Goal: Task Accomplishment & Management: Manage account settings

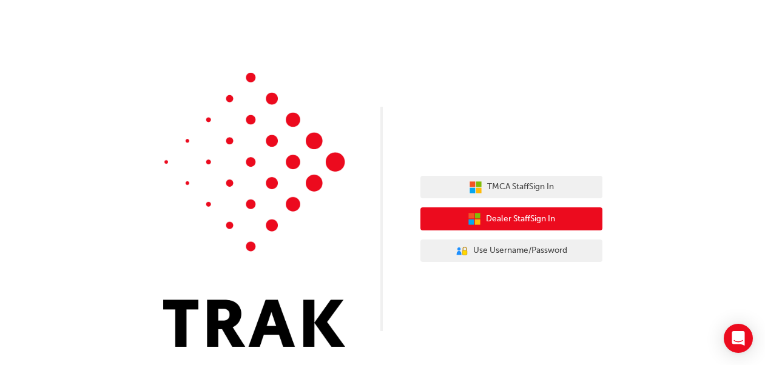
click at [440, 222] on button "Dealer Staff Sign In" at bounding box center [511, 218] width 182 height 23
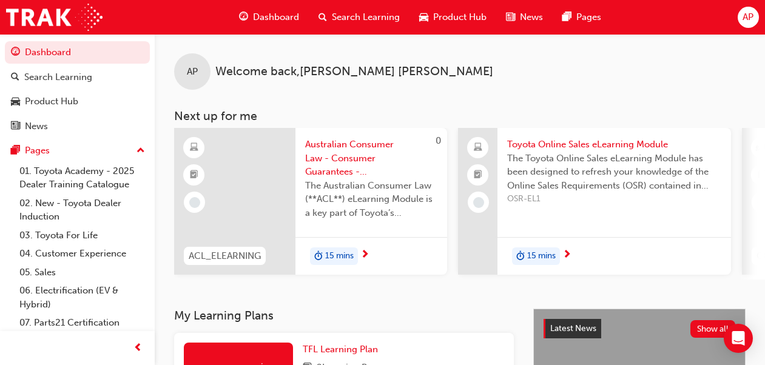
click at [751, 22] on span "AP" at bounding box center [747, 17] width 11 height 14
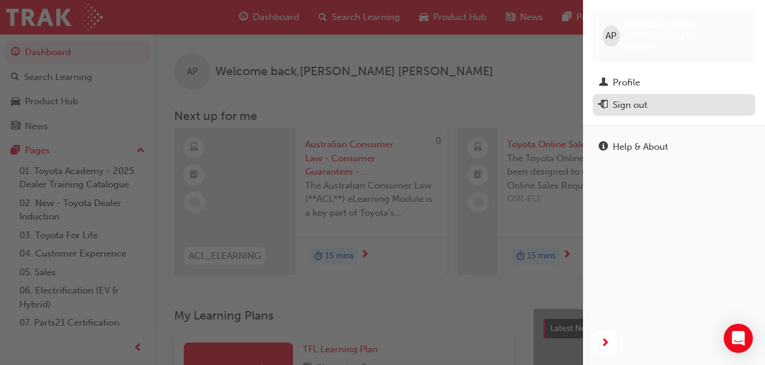
click at [648, 98] on div "Sign out" at bounding box center [673, 105] width 150 height 15
